Goal: Task Accomplishment & Management: Understand process/instructions

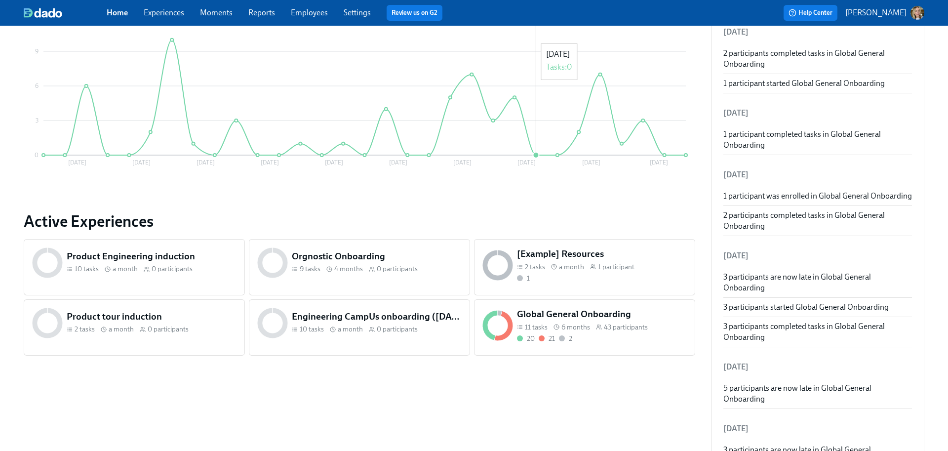
scroll to position [222, 0]
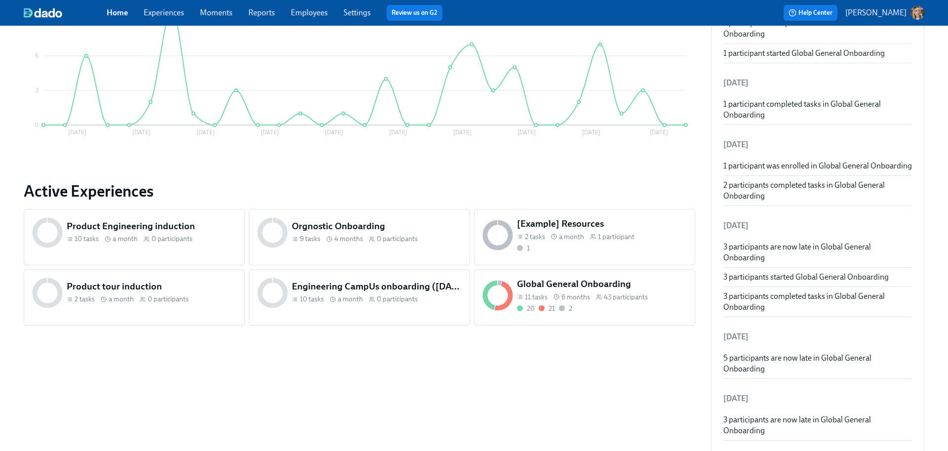
click at [585, 281] on h5 "Global General Onboarding" at bounding box center [602, 283] width 170 height 13
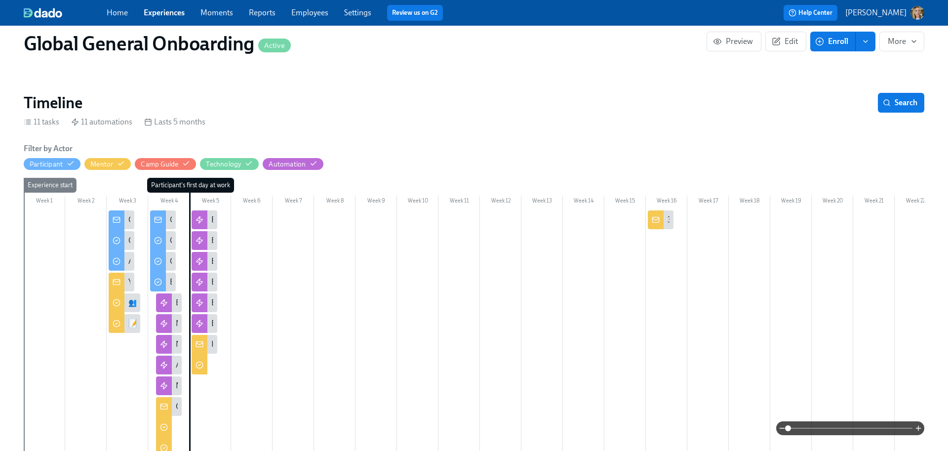
scroll to position [120, 0]
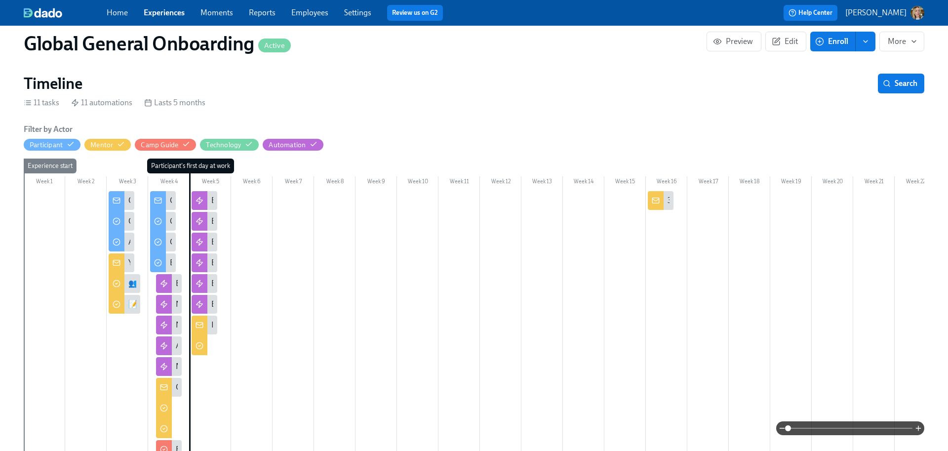
click at [126, 203] on div "Congratulations! Your Culture Amp Onboarding starts [DATE]." at bounding box center [122, 200] width 26 height 19
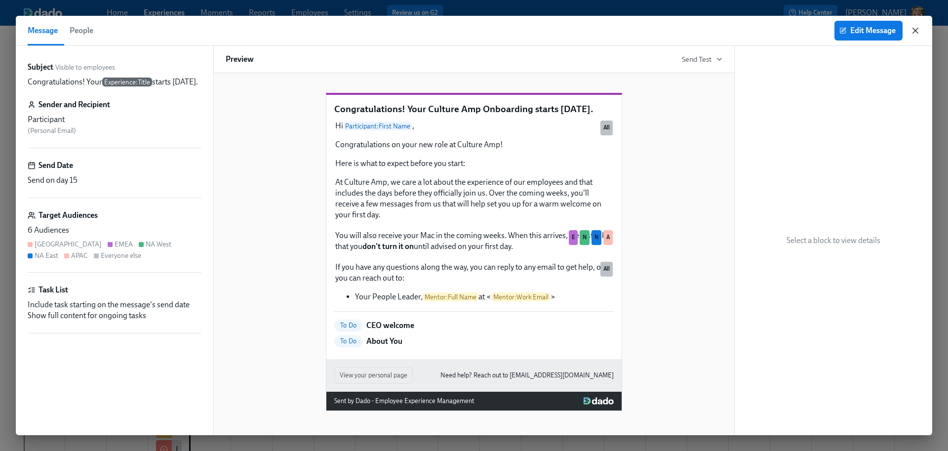
click at [915, 29] on icon "button" at bounding box center [915, 31] width 10 height 10
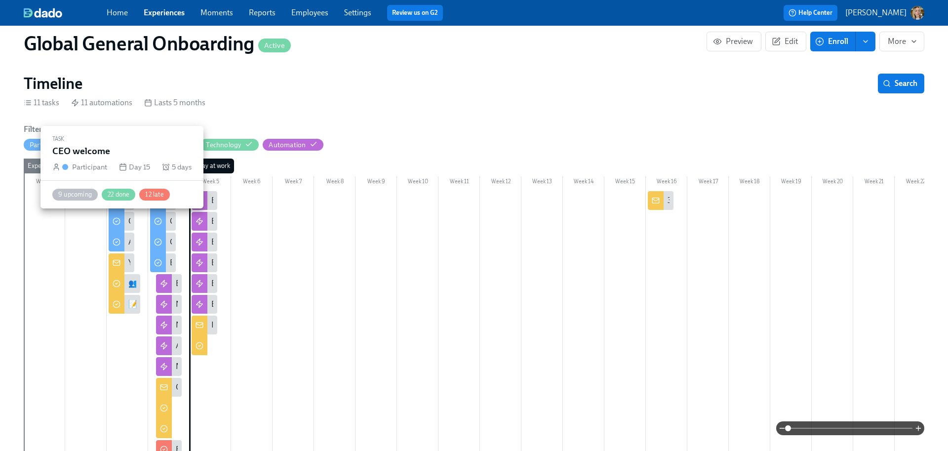
click at [125, 223] on div "CEO welcome" at bounding box center [122, 221] width 26 height 19
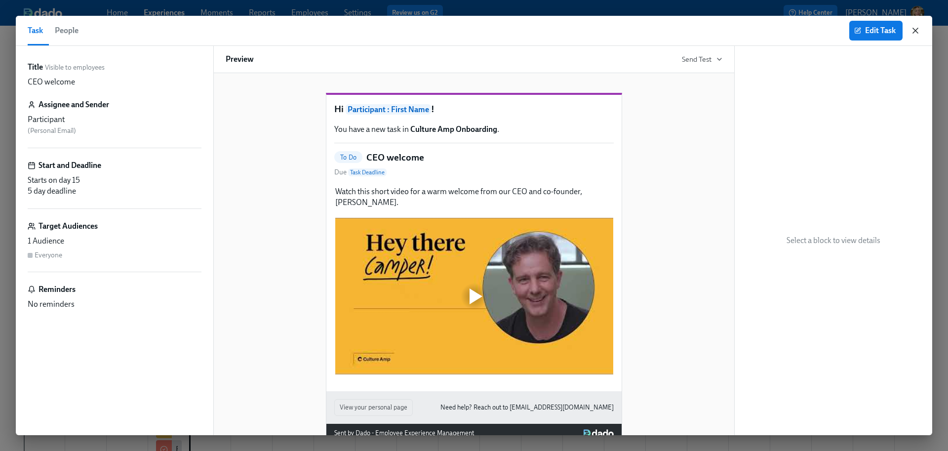
click at [916, 29] on icon "button" at bounding box center [915, 30] width 5 height 5
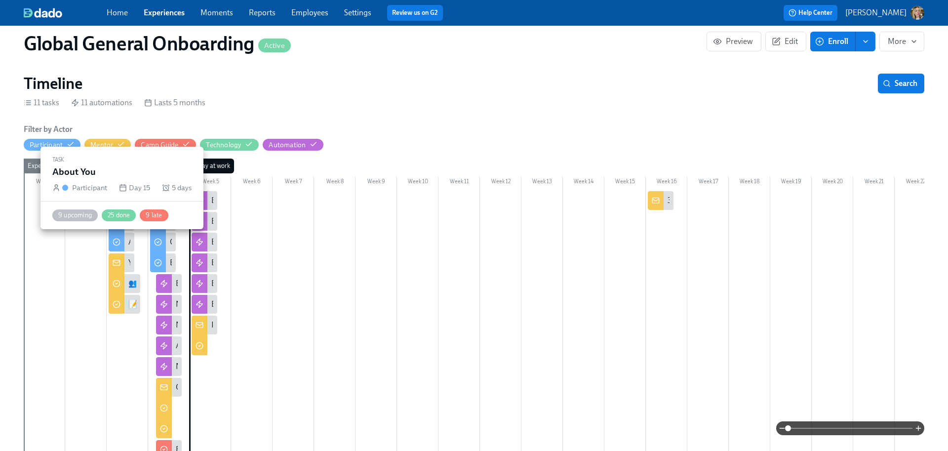
click at [131, 243] on div "About You" at bounding box center [122, 242] width 26 height 19
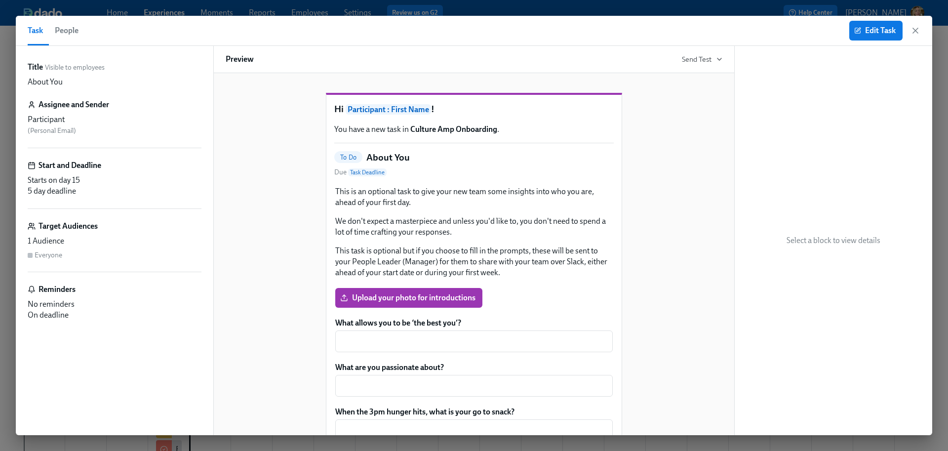
click at [920, 32] on div "Task People Edit Task" at bounding box center [474, 31] width 916 height 30
click at [916, 30] on icon "button" at bounding box center [915, 30] width 5 height 5
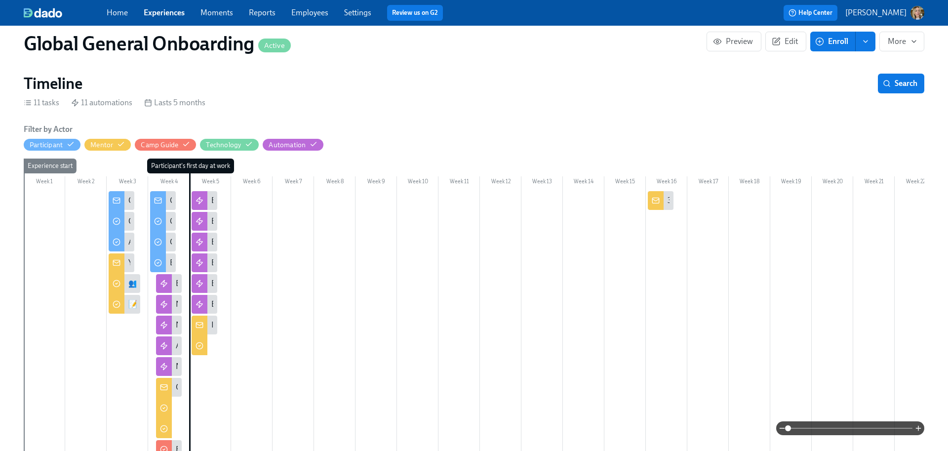
click at [169, 200] on div "Get ready for your first day" at bounding box center [163, 200] width 26 height 19
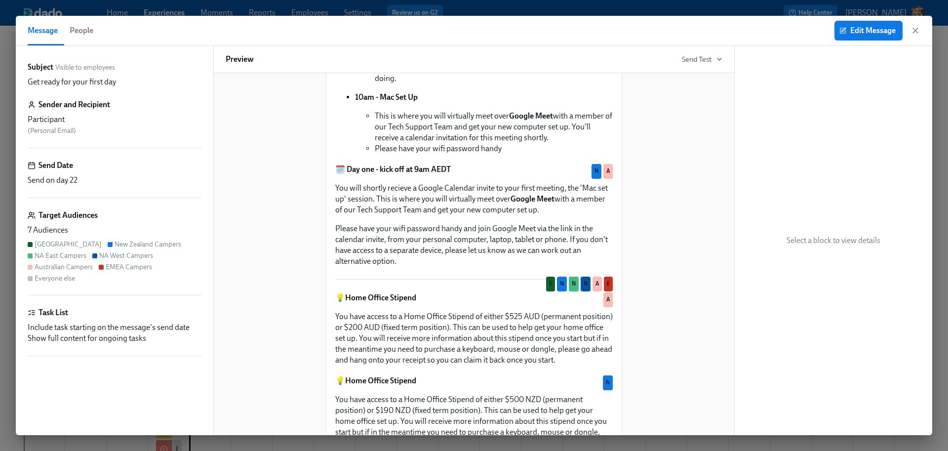
scroll to position [516, 0]
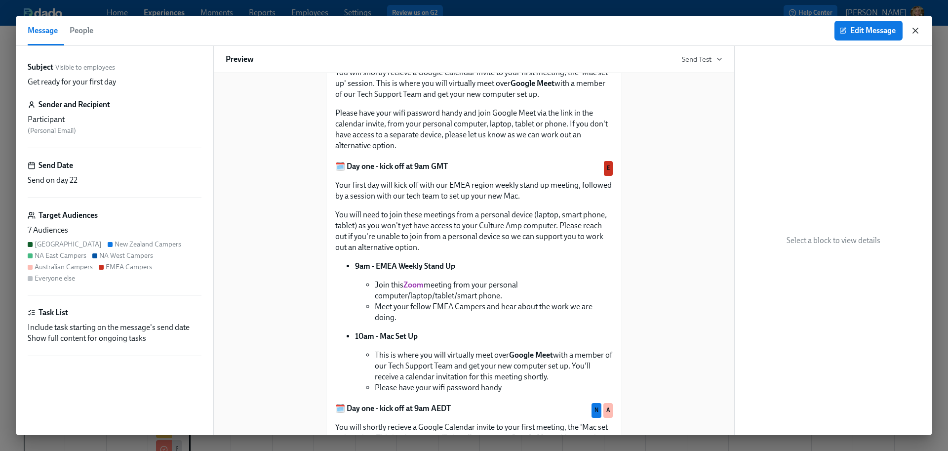
click at [914, 32] on icon "button" at bounding box center [915, 31] width 10 height 10
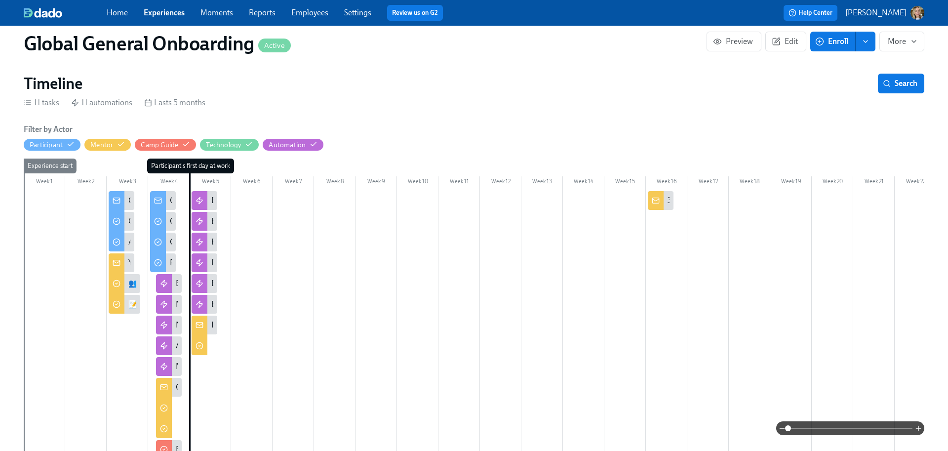
scroll to position [0, 7829]
